Goal: Task Accomplishment & Management: Manage account settings

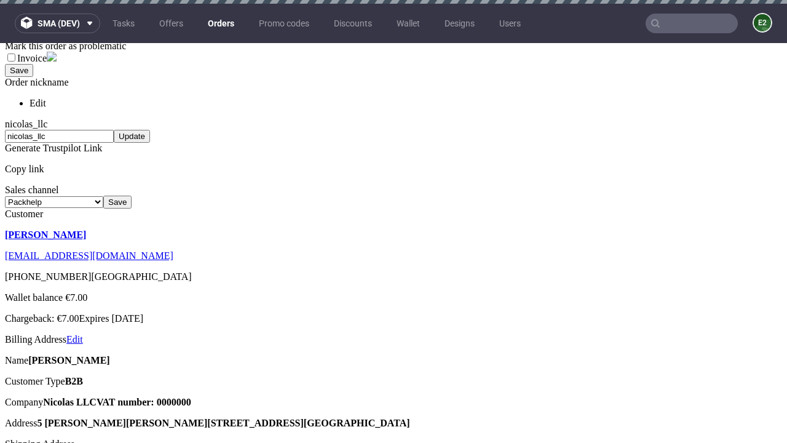
scroll to position [4, 0]
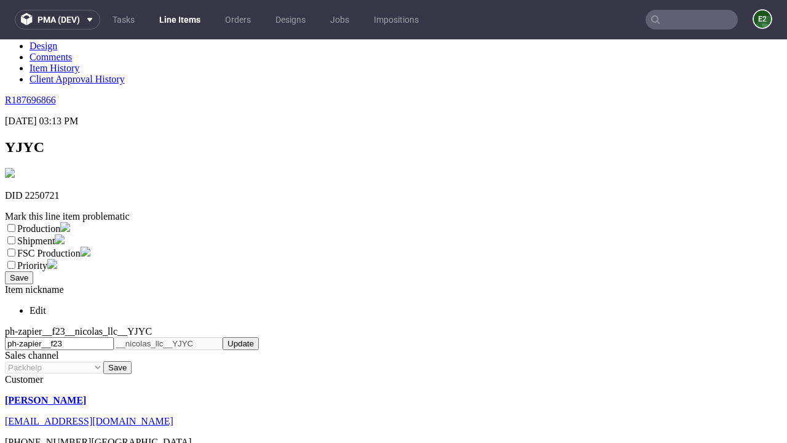
scroll to position [252, 0]
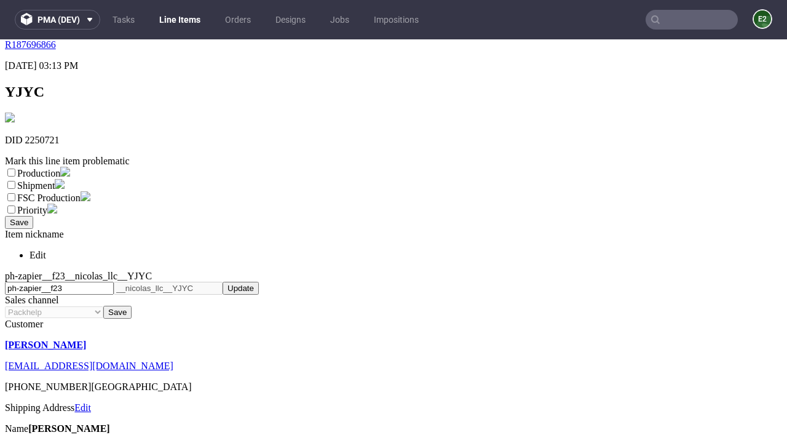
select select "dtp_ca_needed"
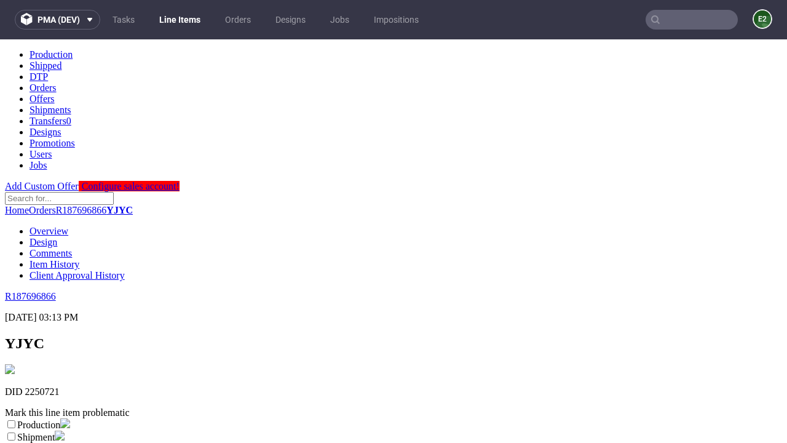
scroll to position [0, 0]
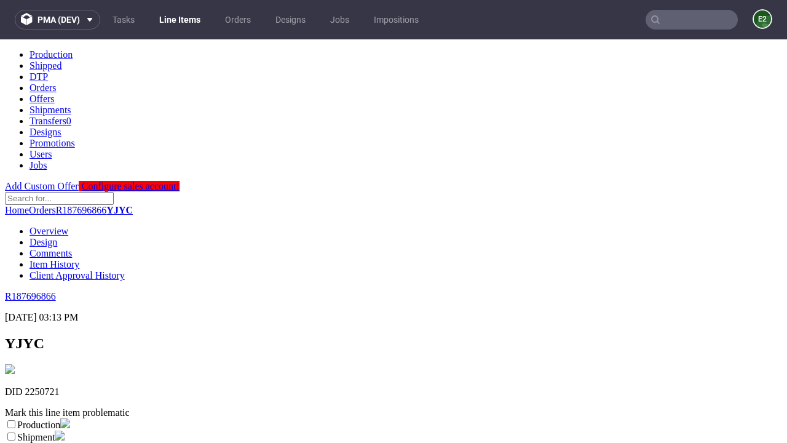
checkbox input "true"
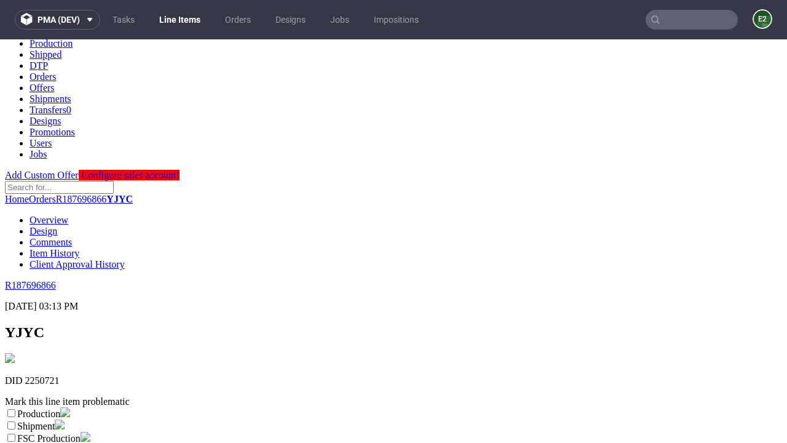
type textarea "test"
